Goal: Information Seeking & Learning: Find contact information

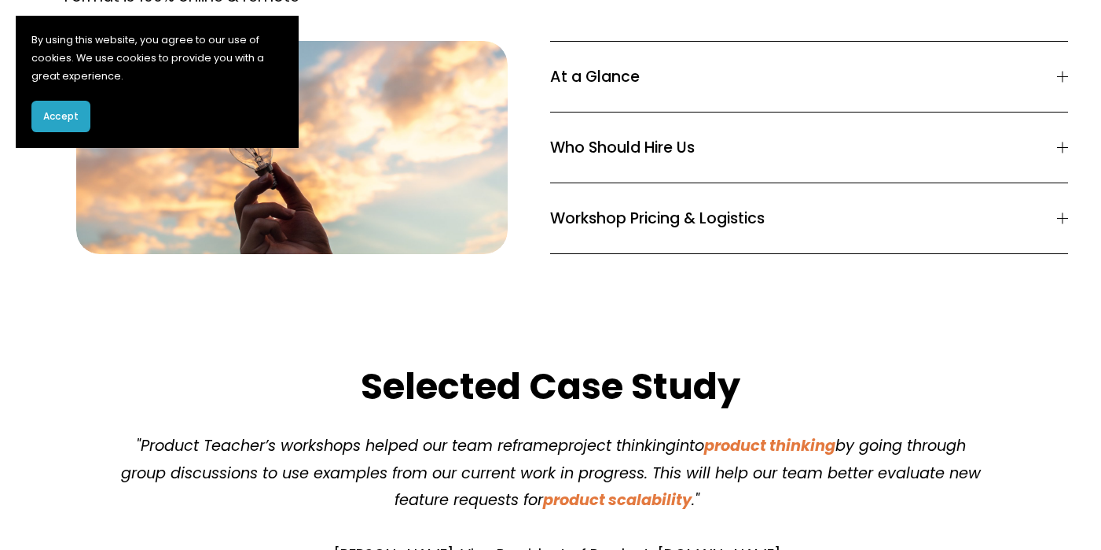
scroll to position [1372, 0]
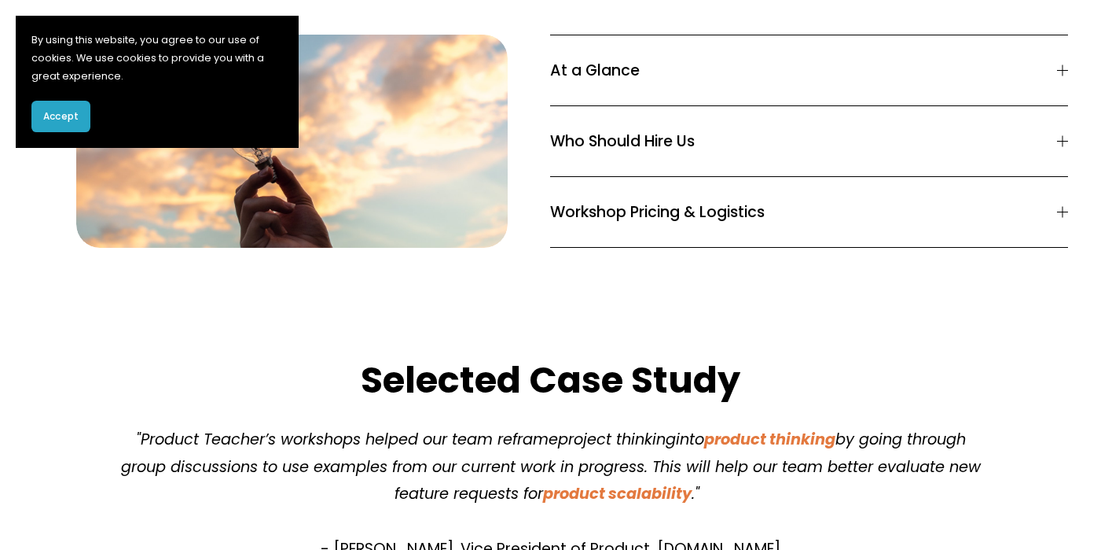
click at [1058, 206] on div at bounding box center [1062, 211] width 11 height 11
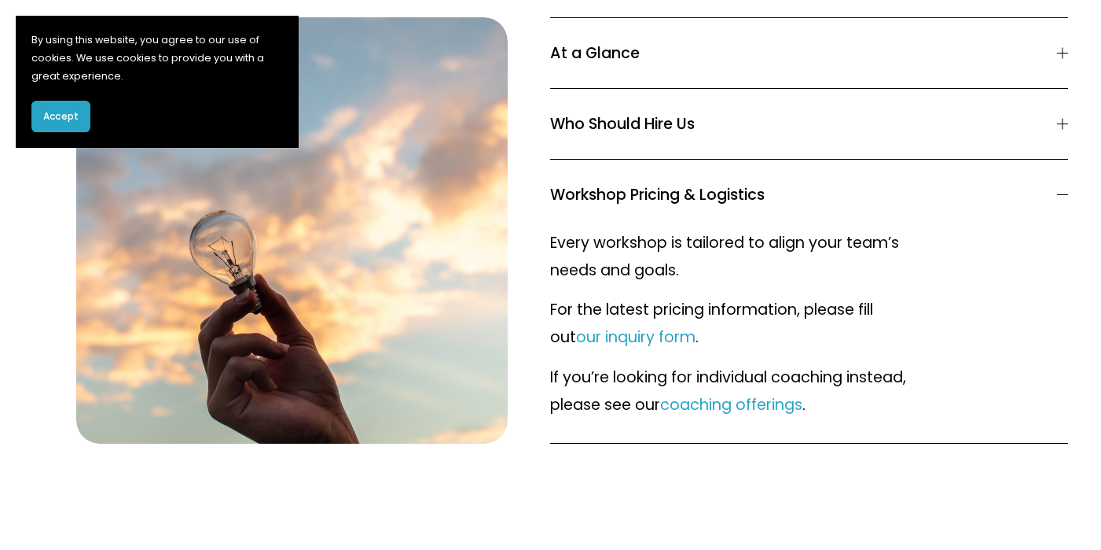
scroll to position [1401, 0]
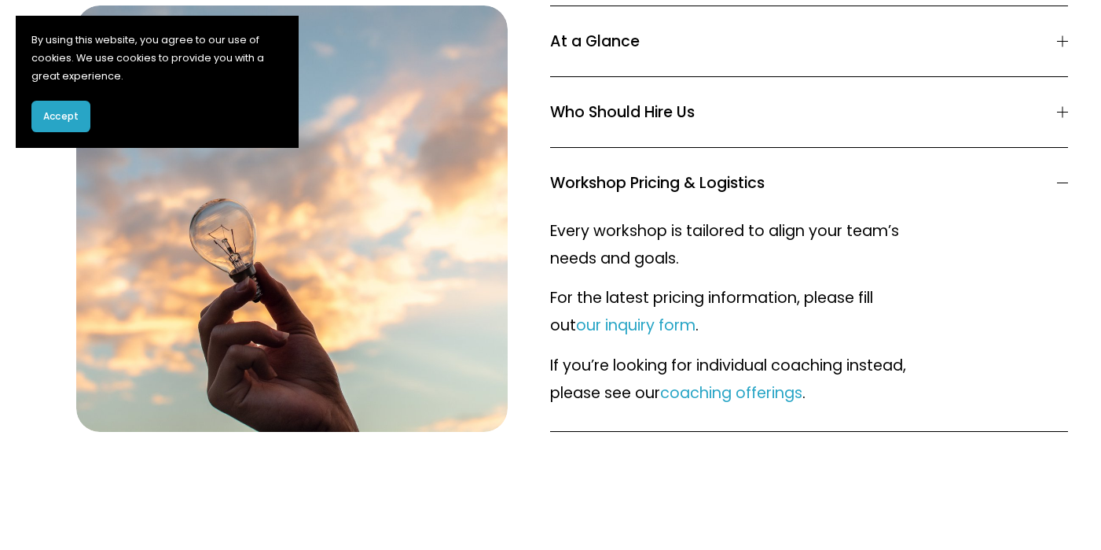
click at [1067, 182] on div at bounding box center [1062, 182] width 11 height 1
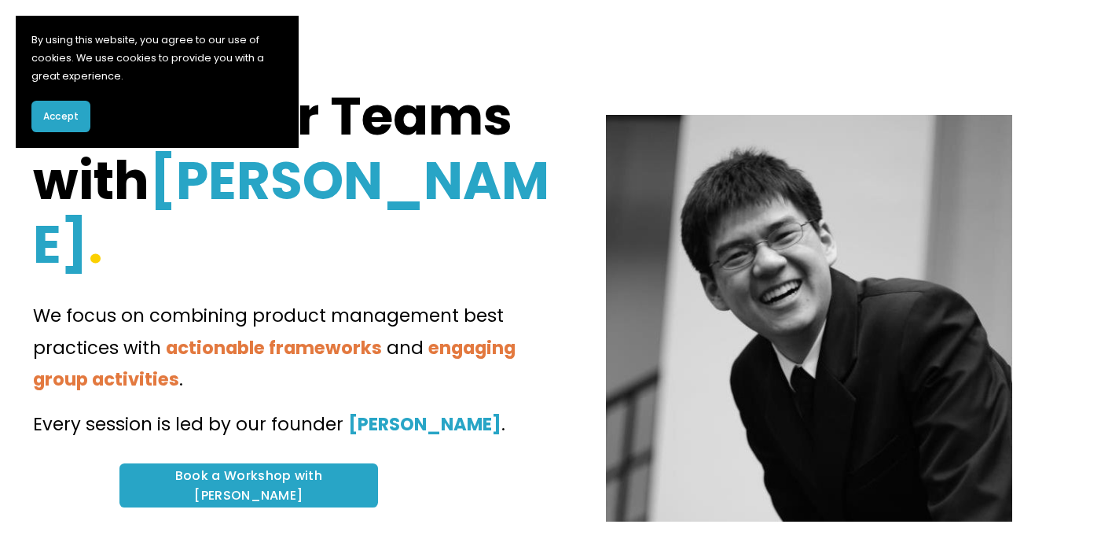
scroll to position [0, 0]
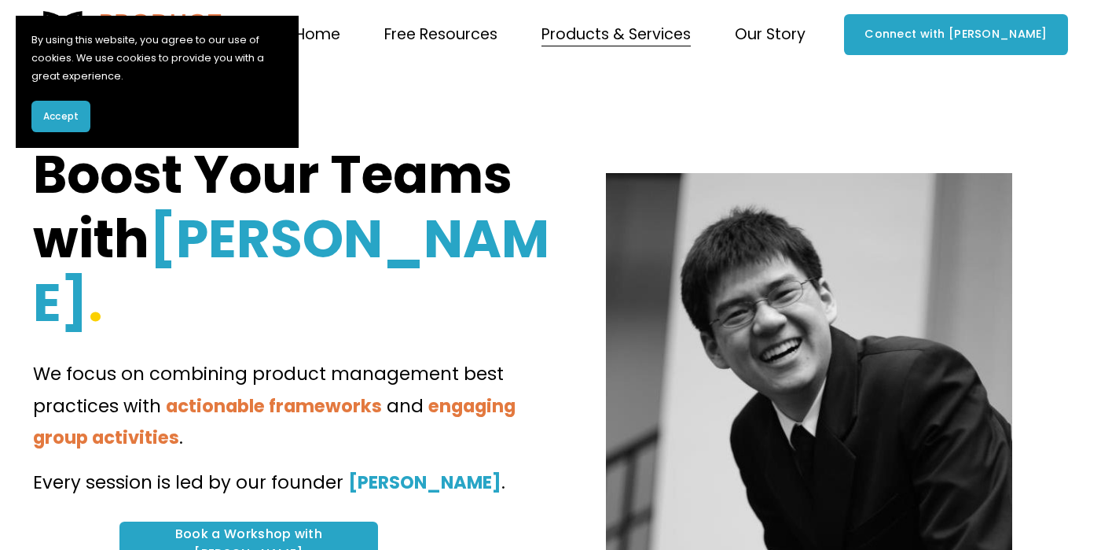
click at [340, 33] on link "Home" at bounding box center [318, 35] width 46 height 31
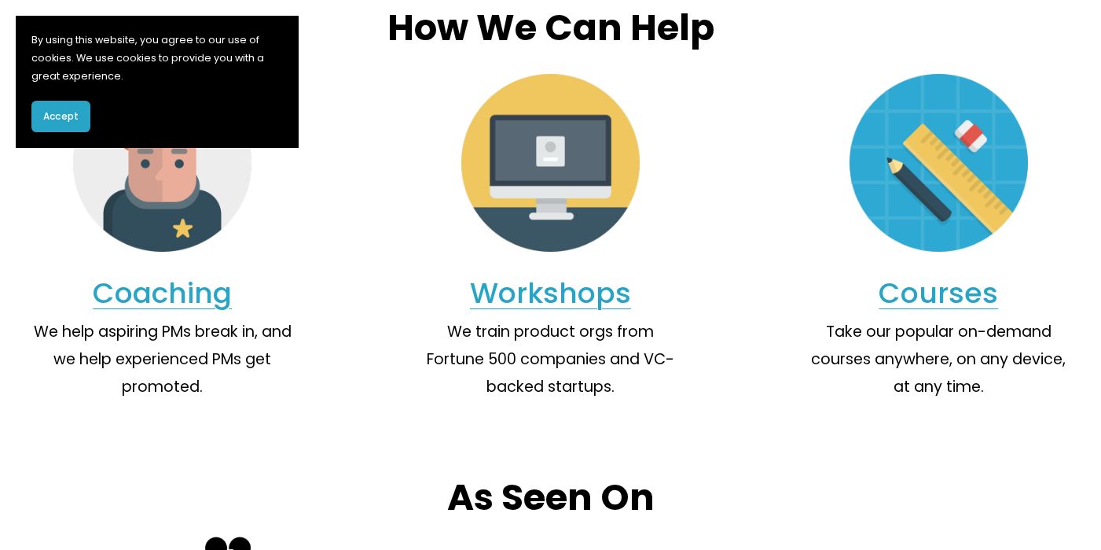
scroll to position [1388, 0]
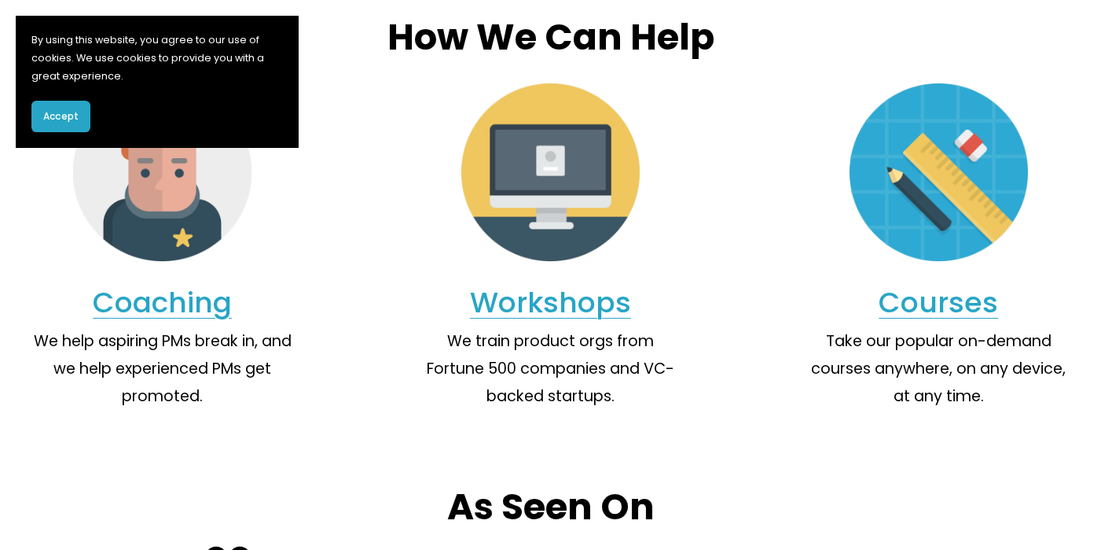
click at [190, 322] on link "Coaching" at bounding box center [162, 302] width 139 height 40
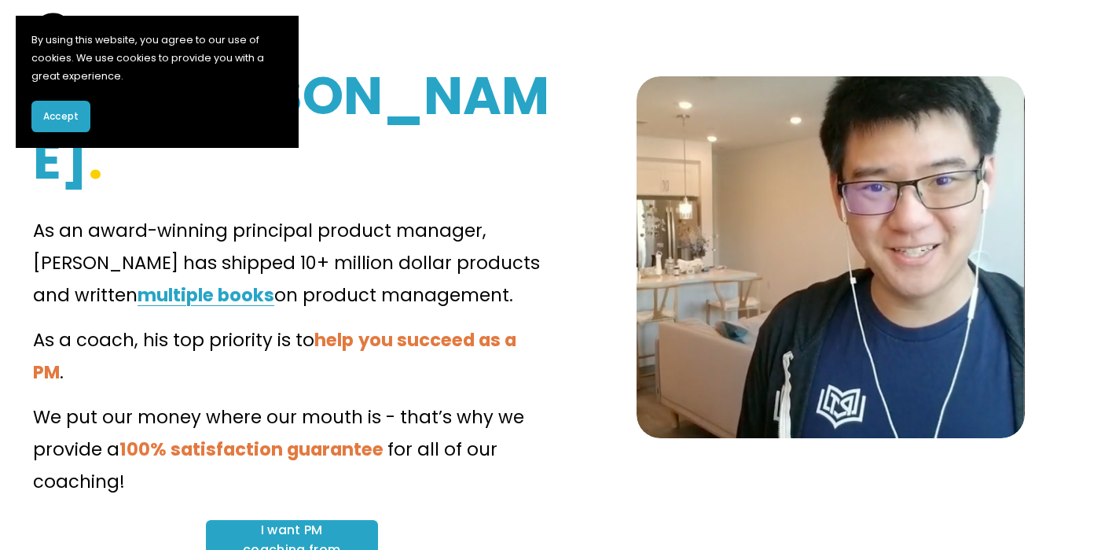
scroll to position [209, 0]
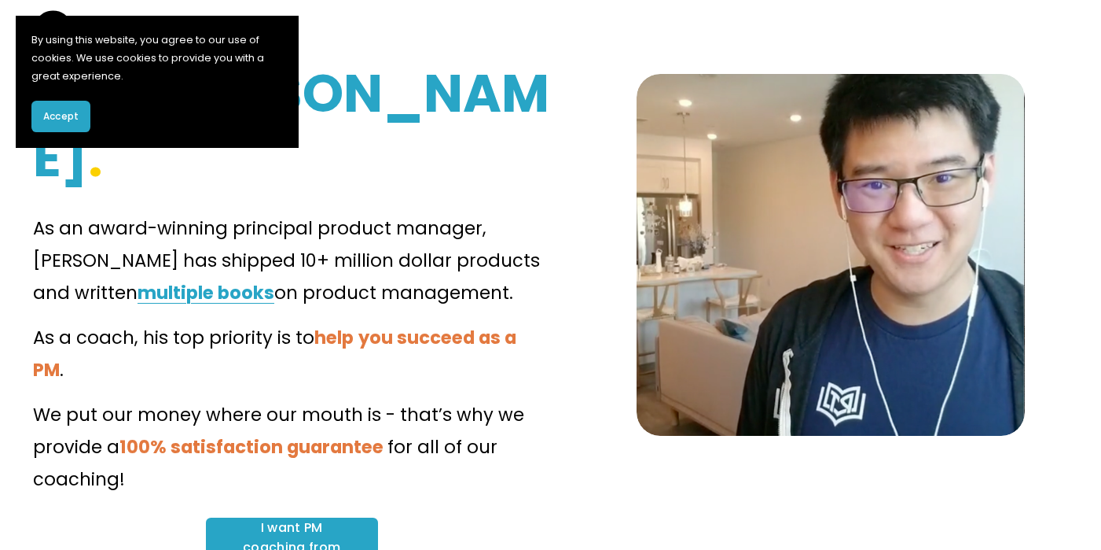
click at [314, 517] on link "I want PM coaching from Clement!" at bounding box center [292, 546] width 173 height 59
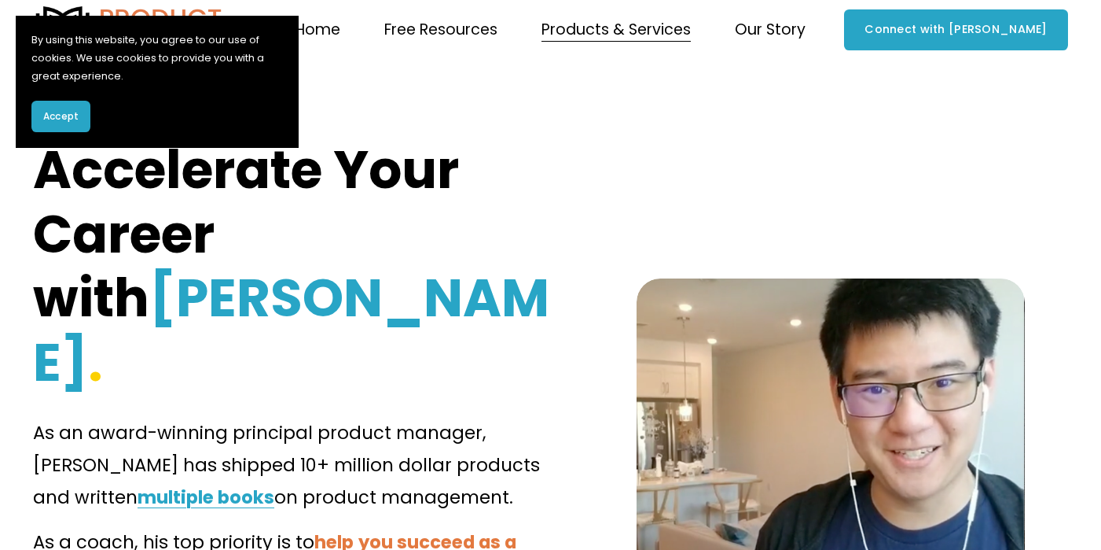
scroll to position [0, 0]
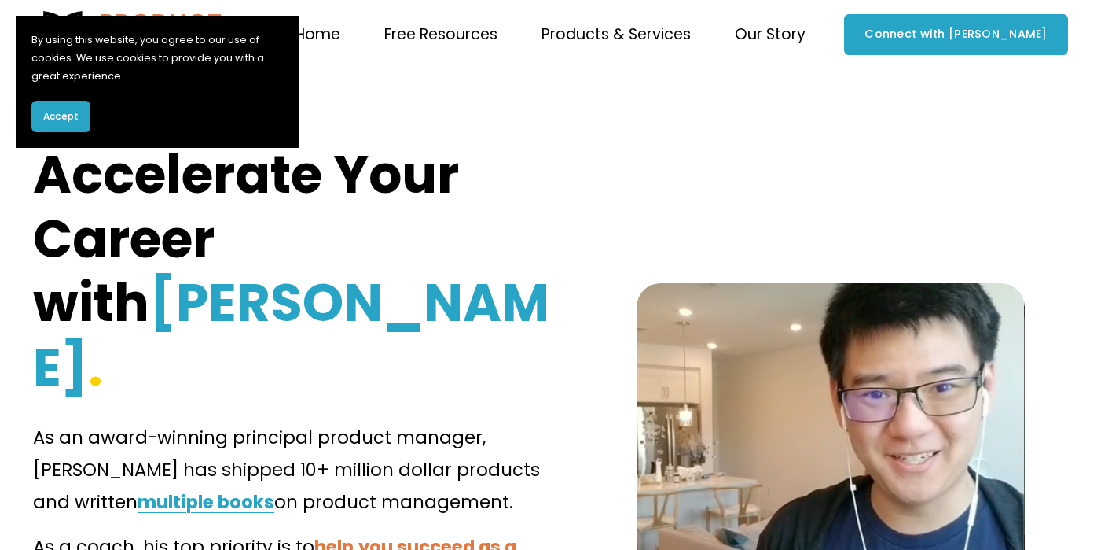
click at [340, 35] on link "Home" at bounding box center [318, 35] width 46 height 31
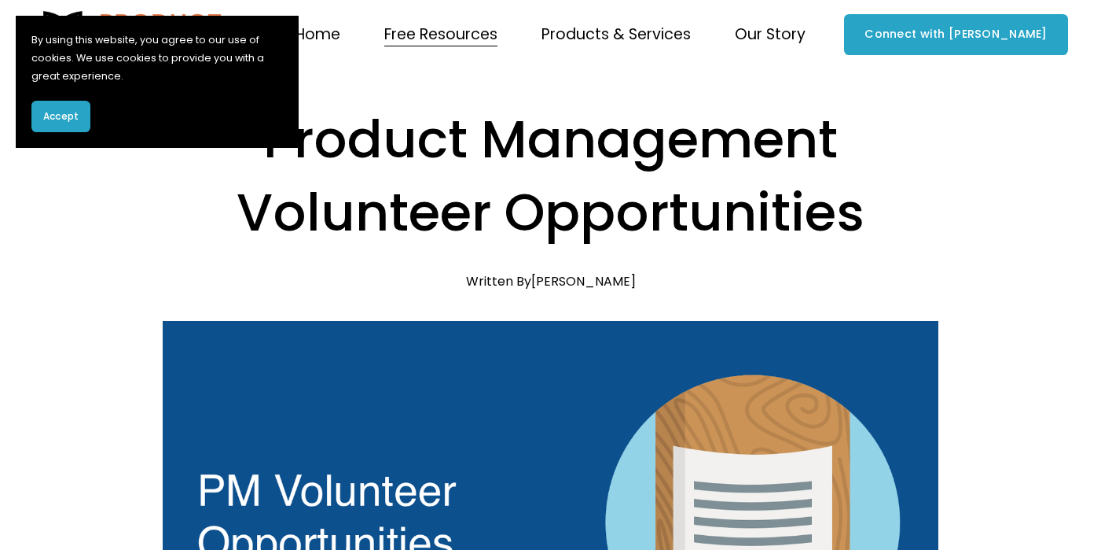
scroll to position [4373, 0]
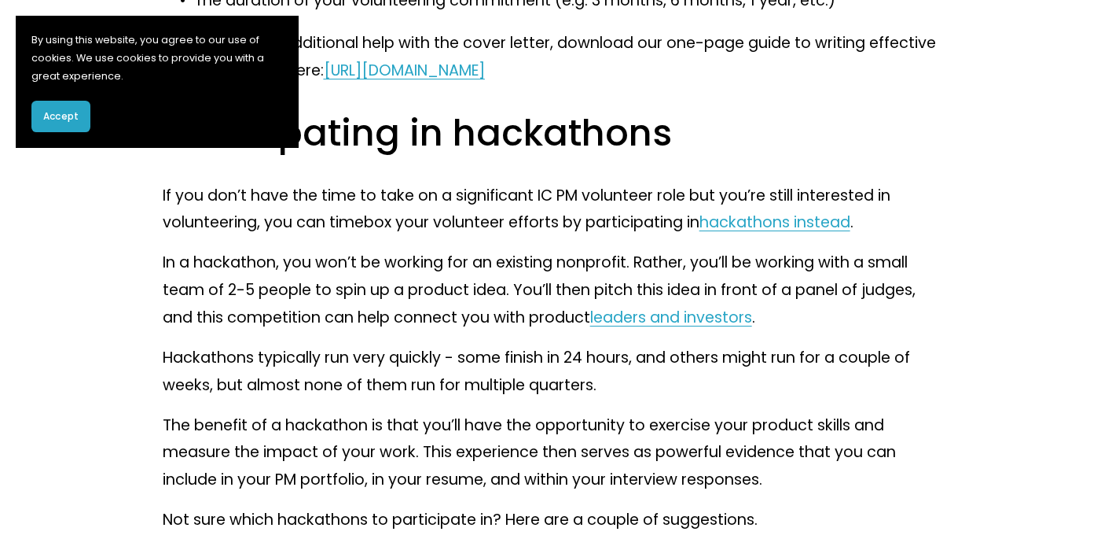
click at [807, 233] on link "hackathons instead" at bounding box center [775, 221] width 151 height 21
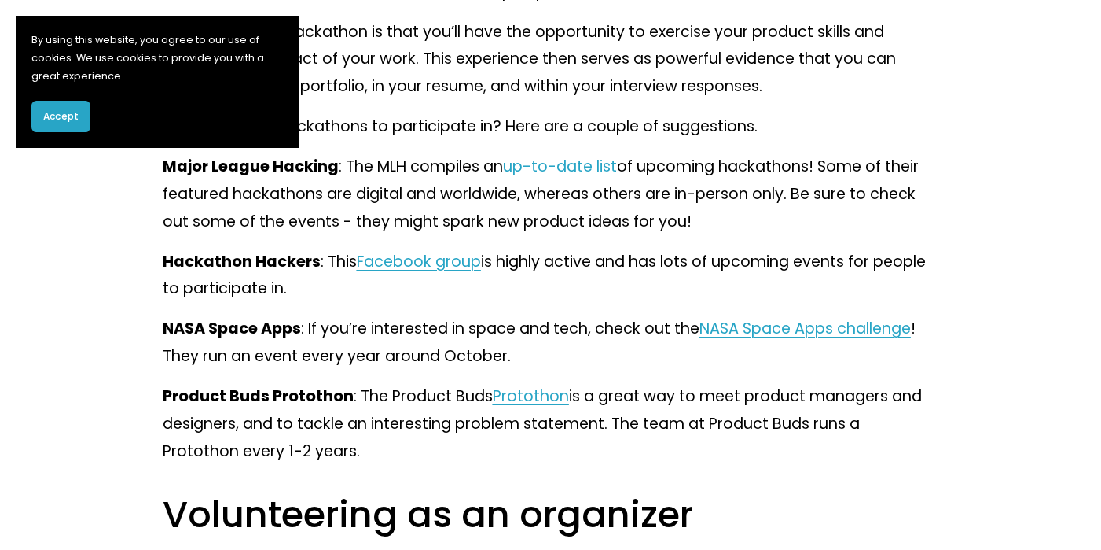
scroll to position [4772, 0]
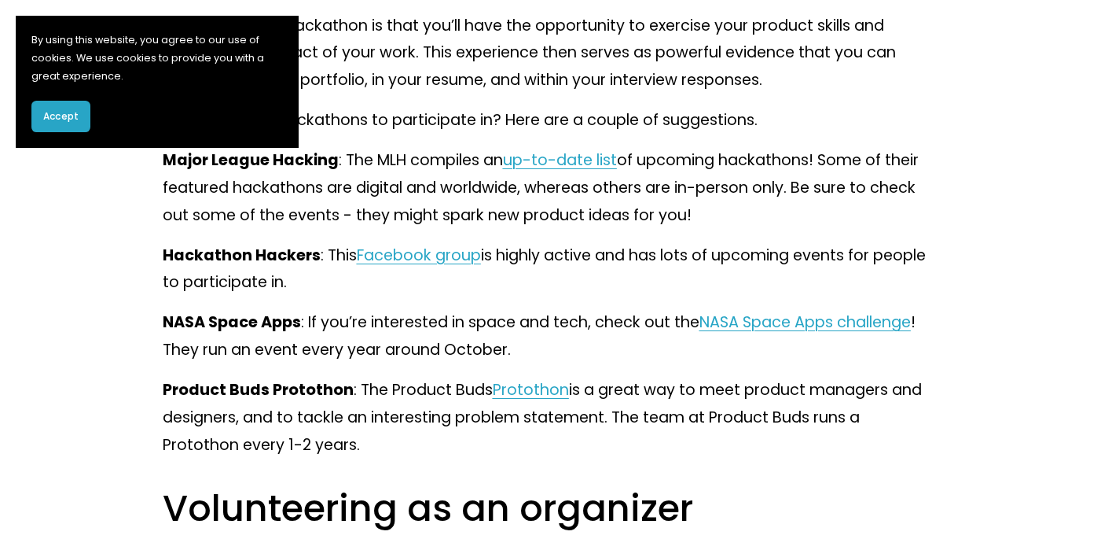
click at [605, 171] on span "up-to-date list" at bounding box center [560, 159] width 114 height 21
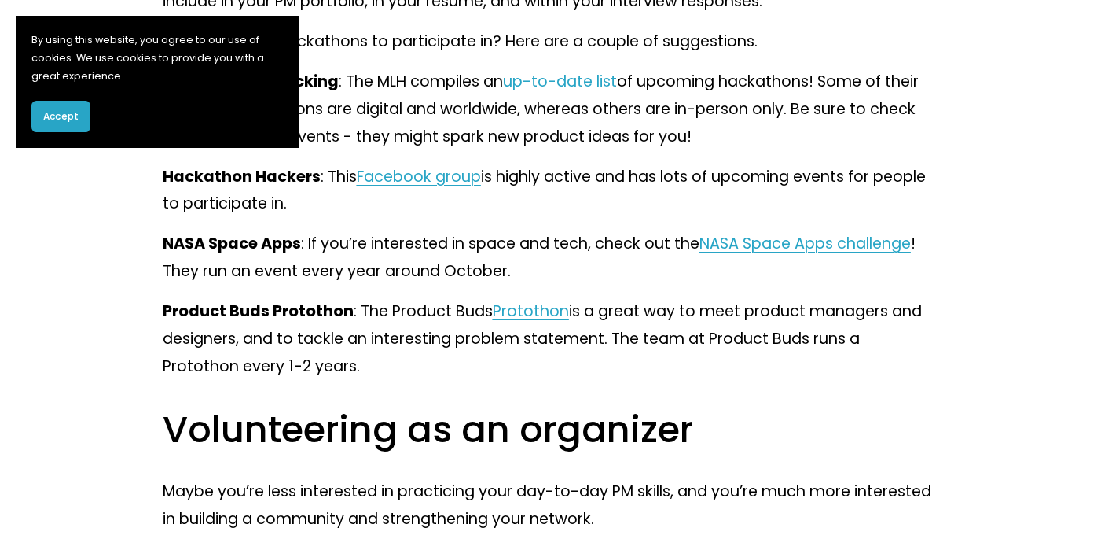
scroll to position [4873, 0]
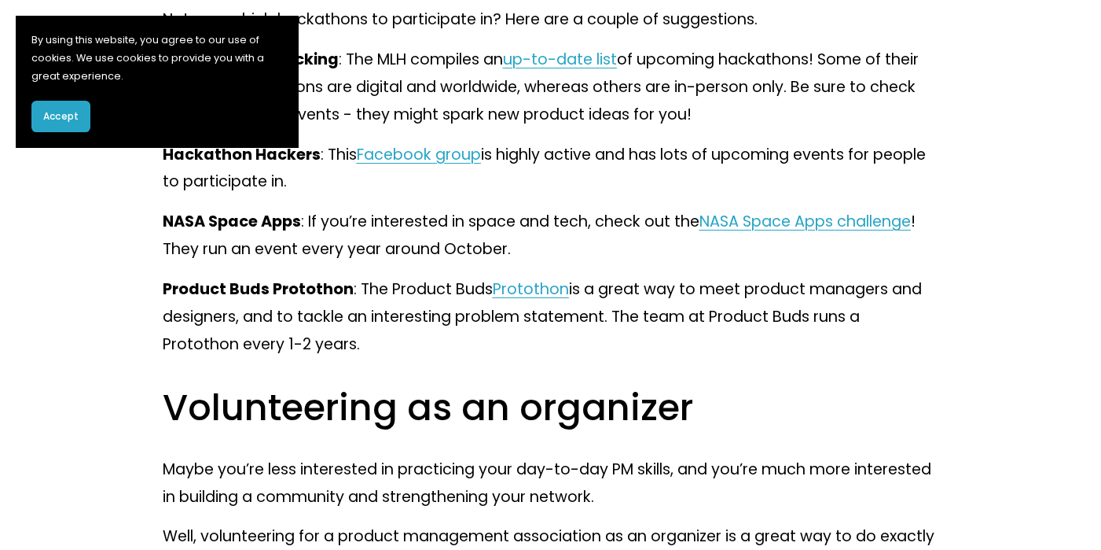
click at [547, 300] on span "Protothon" at bounding box center [531, 288] width 76 height 21
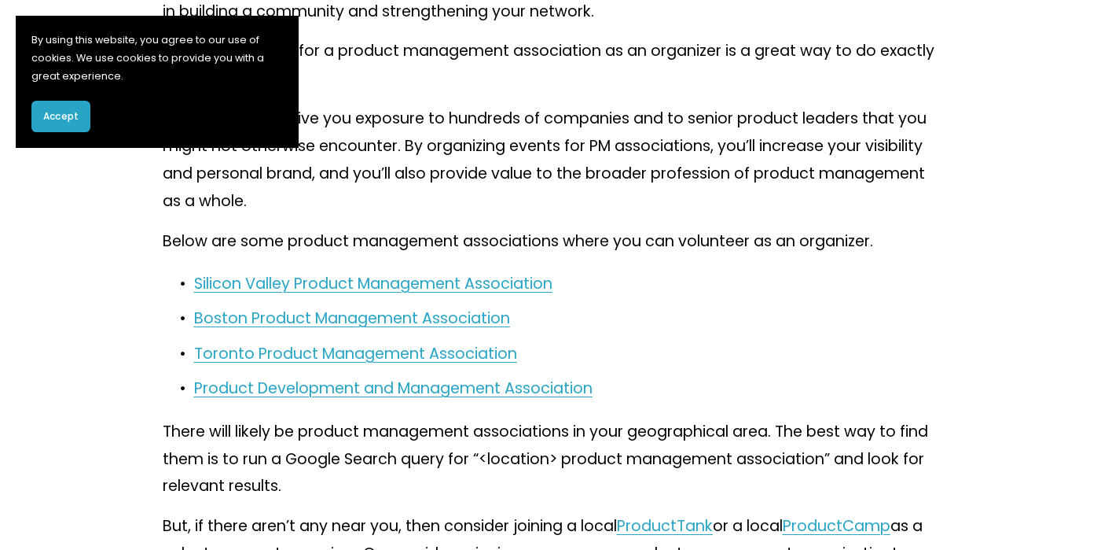
scroll to position [5364, 0]
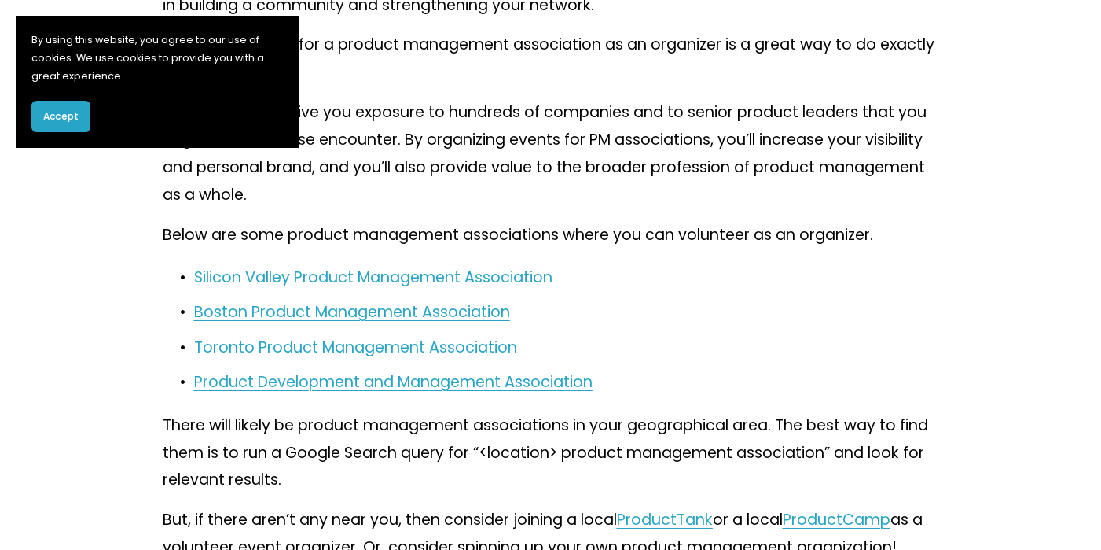
click at [415, 322] on span "Boston Product Management Association" at bounding box center [352, 311] width 316 height 21
click at [364, 322] on span "Boston Product Management Association" at bounding box center [352, 311] width 316 height 21
click at [399, 358] on span "Toronto Product Management Association" at bounding box center [355, 346] width 323 height 21
click at [359, 392] on span "Product Development and Management Association" at bounding box center [393, 381] width 399 height 21
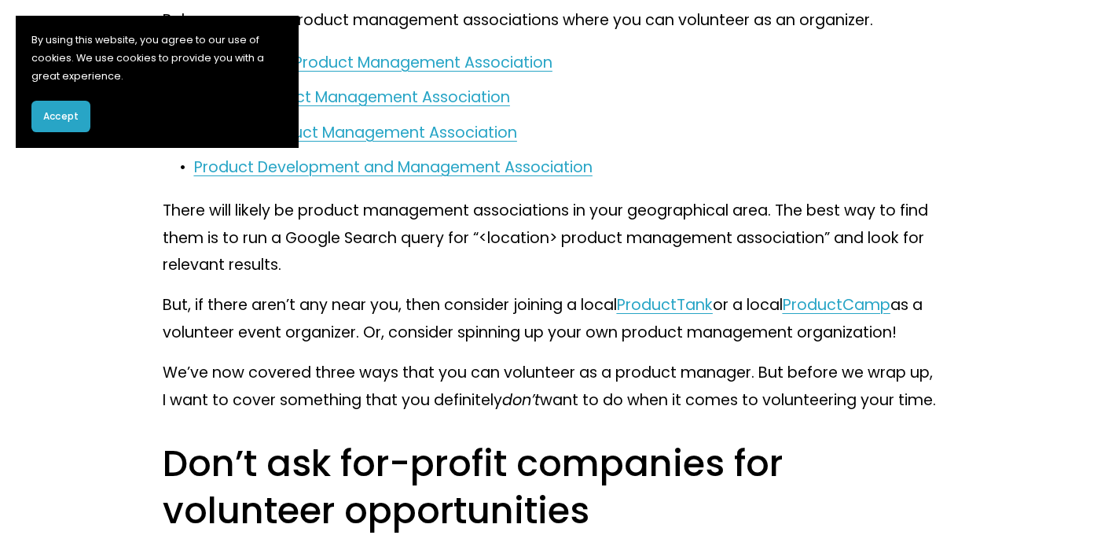
scroll to position [5431, 0]
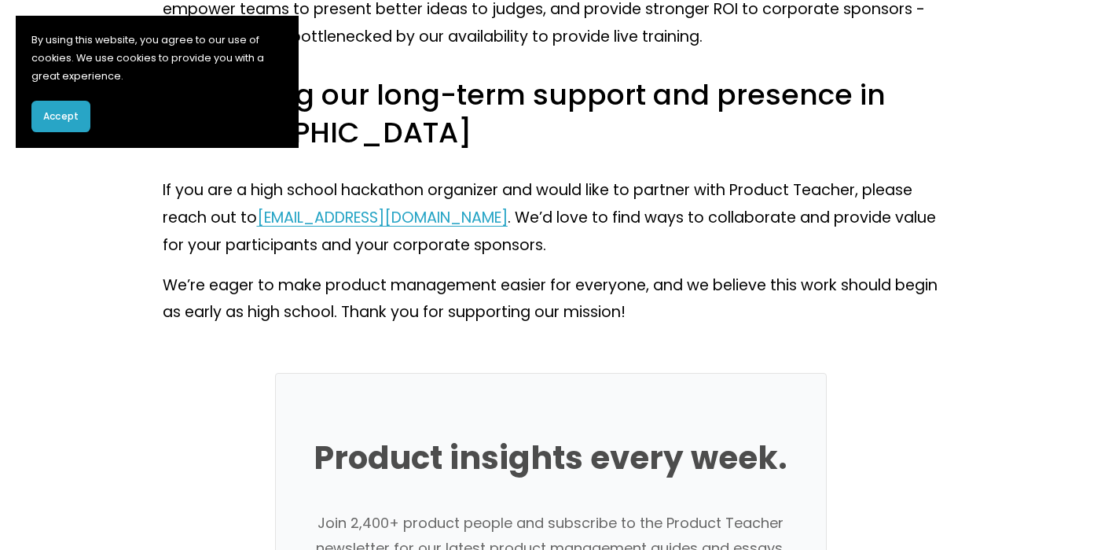
scroll to position [4470, 0]
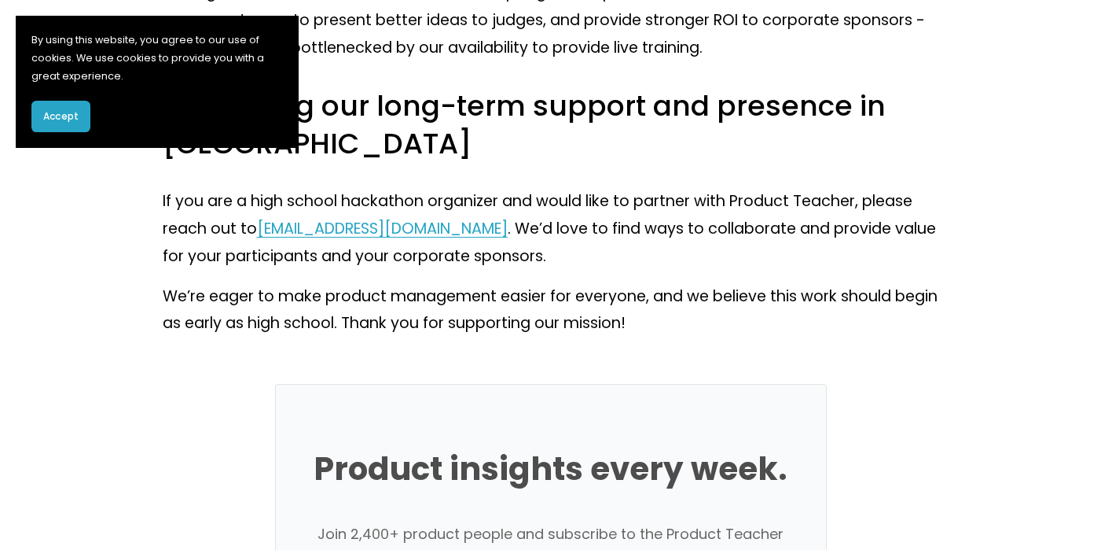
click at [259, 236] on span "[EMAIL_ADDRESS][DOMAIN_NAME]" at bounding box center [382, 228] width 251 height 21
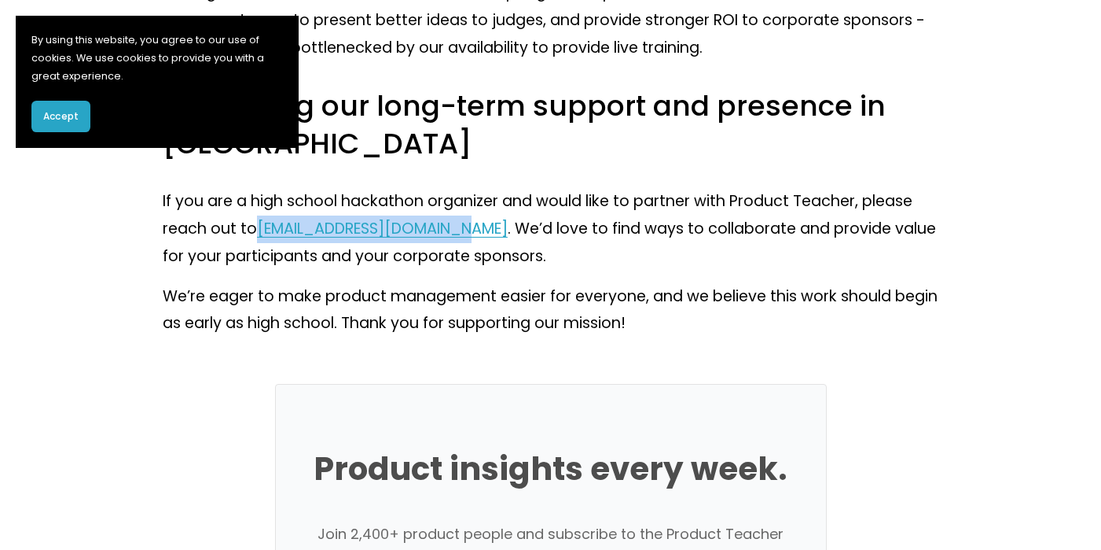
drag, startPoint x: 256, startPoint y: 237, endPoint x: 482, endPoint y: 241, distance: 225.7
click at [482, 241] on p "If you are a high school hackathon organizer and would like to partner with Pro…" at bounding box center [551, 229] width 777 height 83
copy p "[EMAIL_ADDRESS][DOMAIN_NAME]"
